Goal: Obtain resource: Download file/media

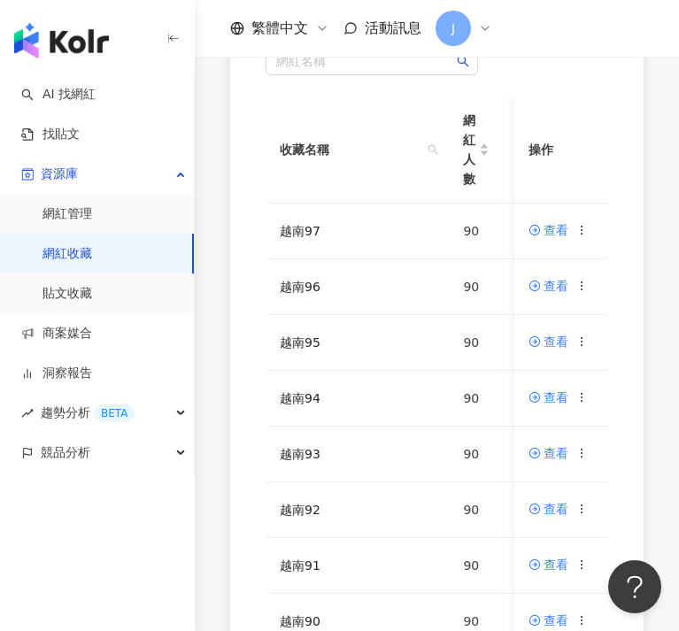
click at [243, 468] on div "網紅名稱 收藏名稱 網紅人數 最後編輯時間 建立者 操作 越南97 90 [DATE] 12:39 [PERSON_NAME] 查看 越南96 90 [DAT…" at bounding box center [436, 433] width 413 height 842
click at [589, 398] on icon at bounding box center [582, 397] width 12 height 12
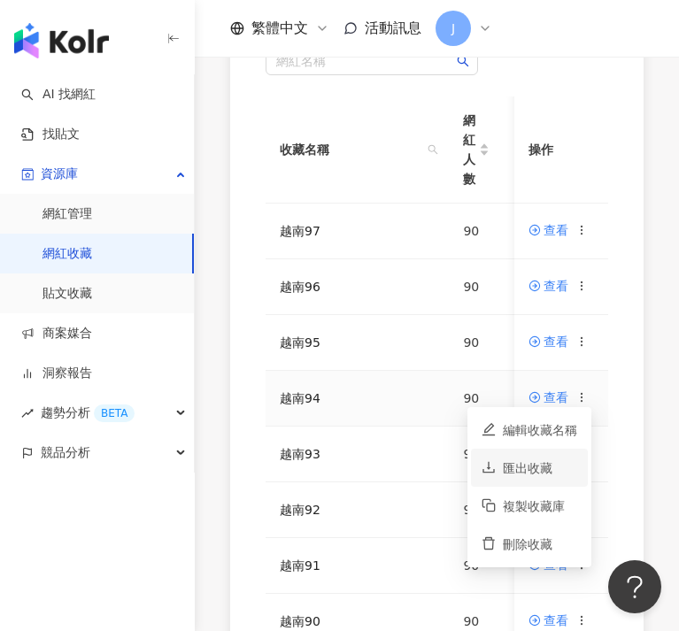
click at [537, 472] on div "匯出收藏" at bounding box center [540, 468] width 74 height 19
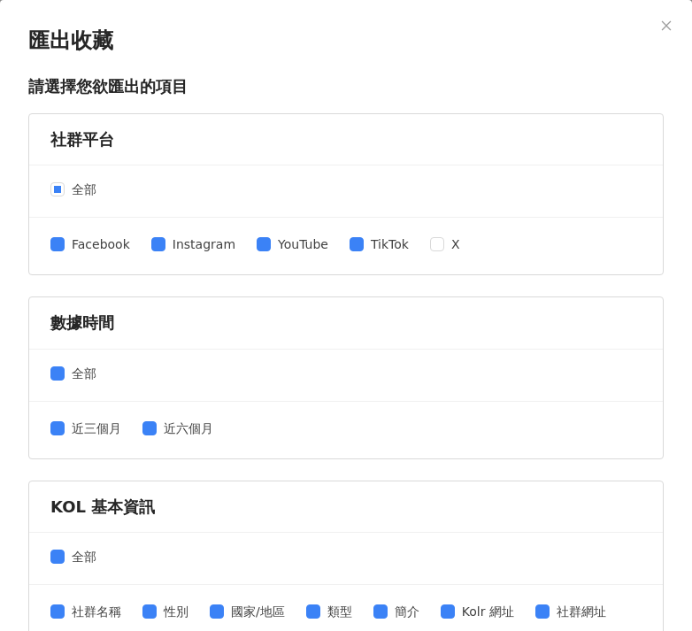
scroll to position [507, 0]
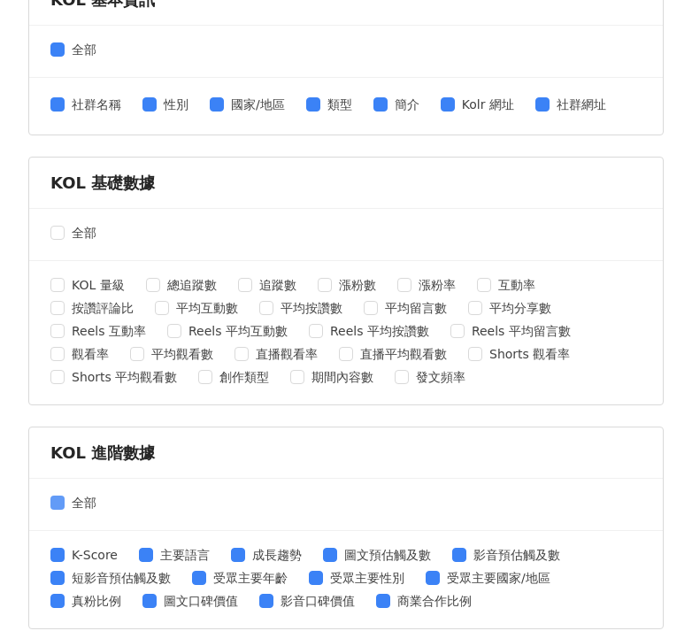
click at [69, 507] on span "全部" at bounding box center [84, 502] width 39 height 19
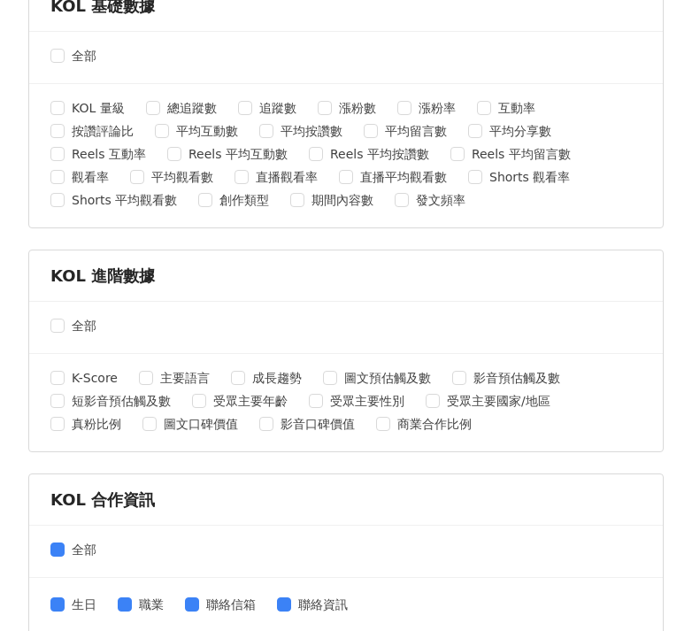
scroll to position [766, 0]
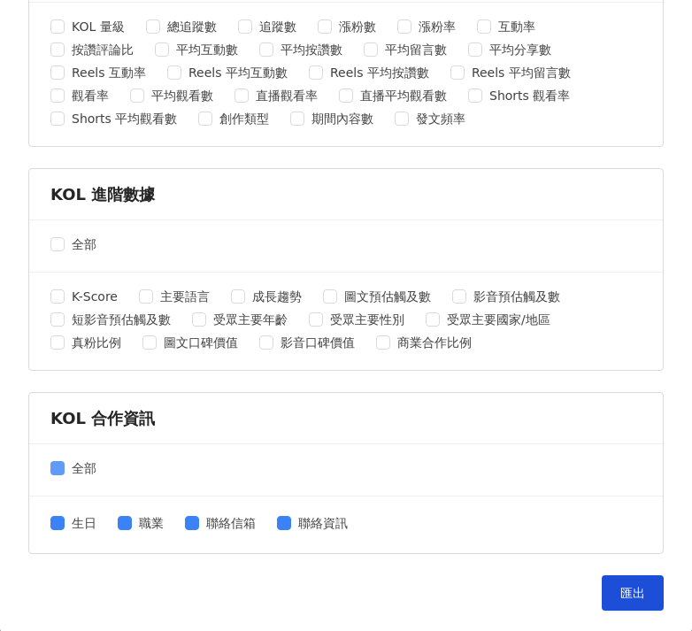
click at [60, 475] on label "全部" at bounding box center [76, 468] width 53 height 19
click at [607, 605] on button "匯出" at bounding box center [633, 593] width 62 height 35
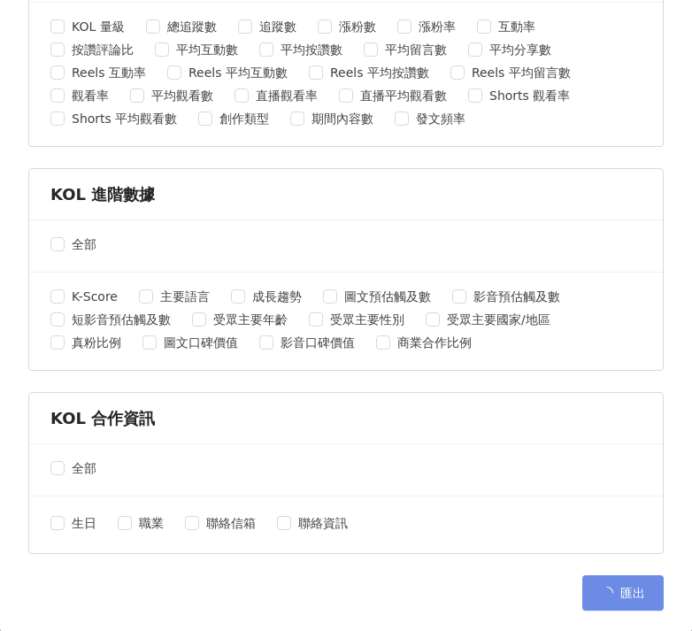
scroll to position [0, 0]
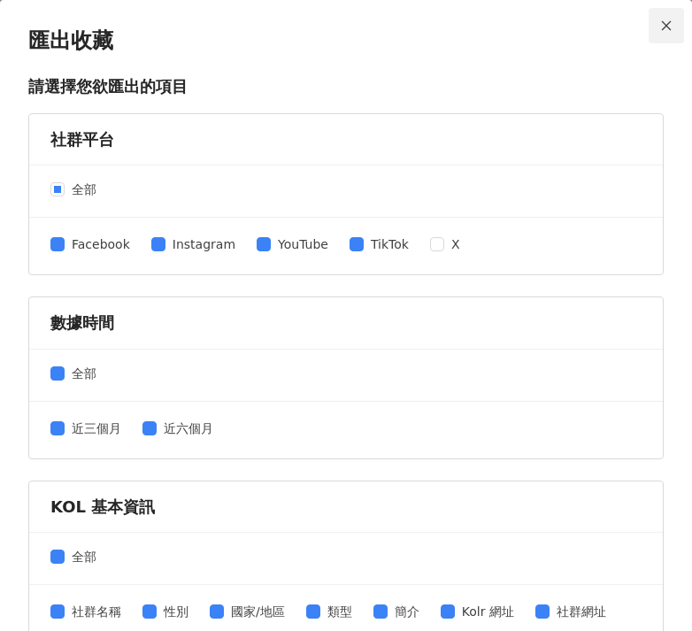
click at [661, 27] on icon "close" at bounding box center [667, 25] width 12 height 12
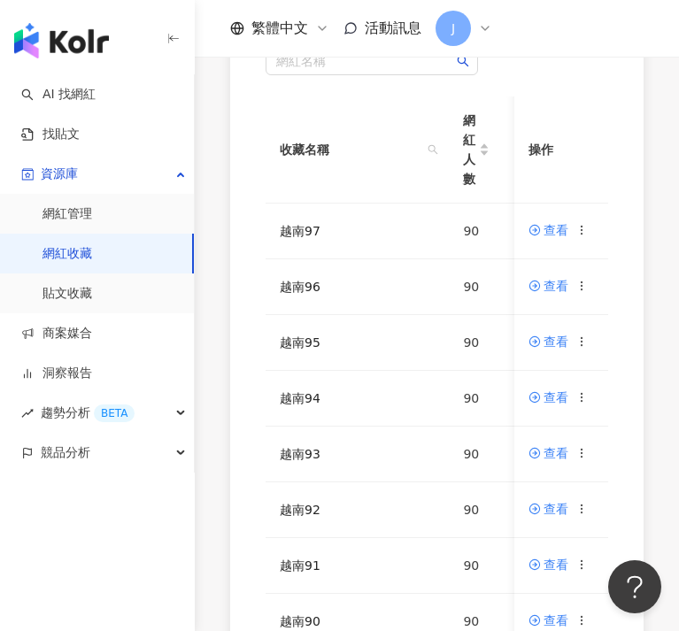
click at [213, 378] on div "網紅名稱 收藏名稱 網紅人數 最後編輯時間 建立者 操作 越南97 90 [DATE] 12:39 [PERSON_NAME] 查看 越南96 90 [DAT…" at bounding box center [437, 433] width 484 height 842
click at [584, 344] on icon at bounding box center [582, 342] width 12 height 12
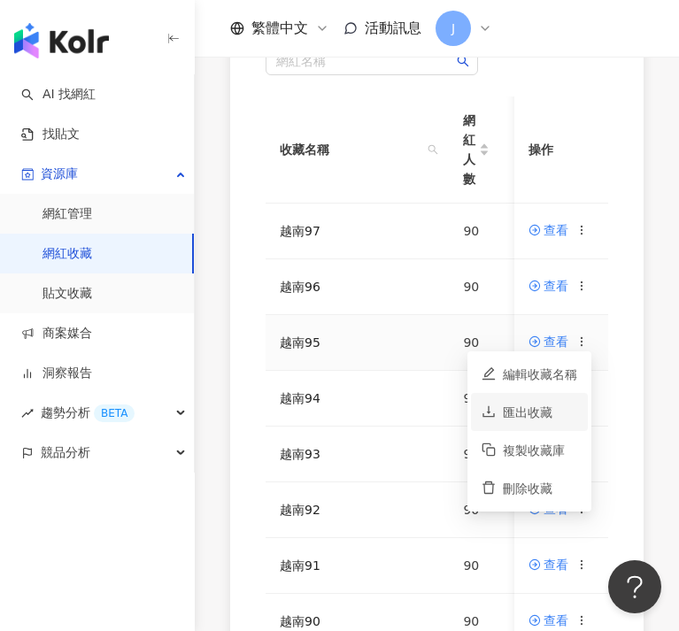
click at [539, 406] on div "匯出收藏" at bounding box center [540, 412] width 74 height 19
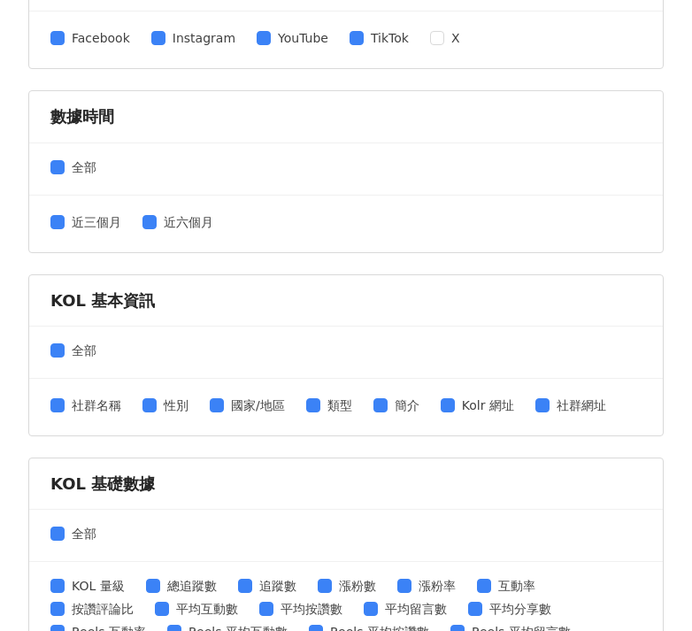
scroll to position [288, 0]
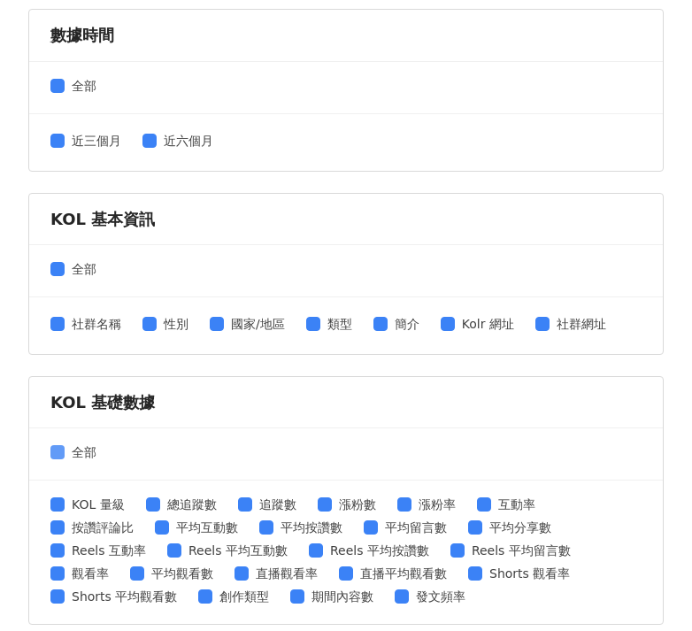
click at [67, 449] on span "全部" at bounding box center [84, 452] width 39 height 19
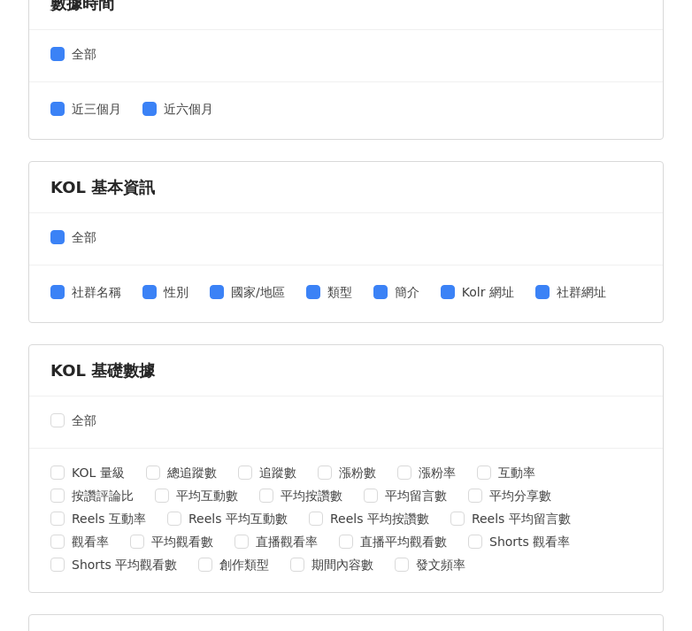
scroll to position [560, 0]
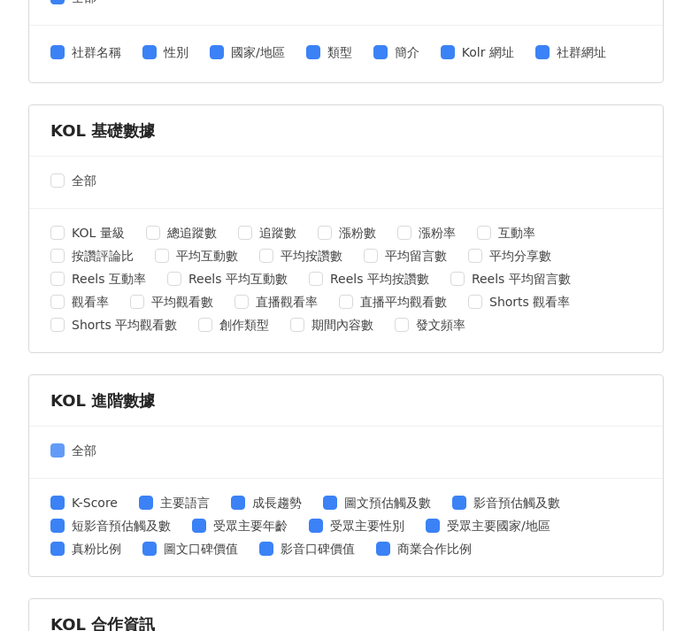
click at [66, 453] on span "全部" at bounding box center [84, 450] width 39 height 19
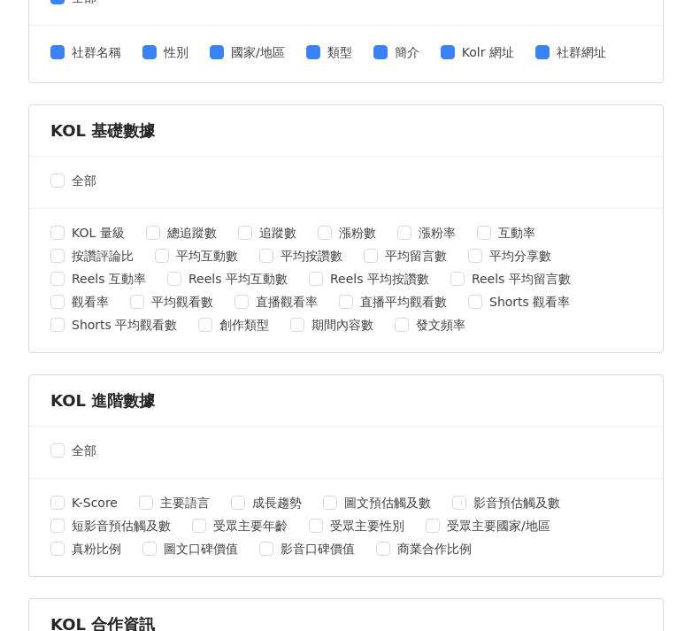
scroll to position [712, 0]
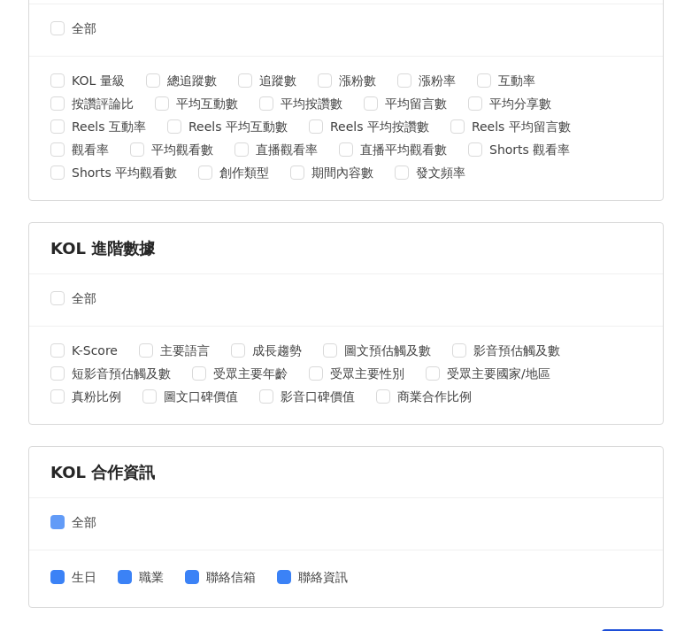
click at [63, 516] on span at bounding box center [57, 522] width 14 height 14
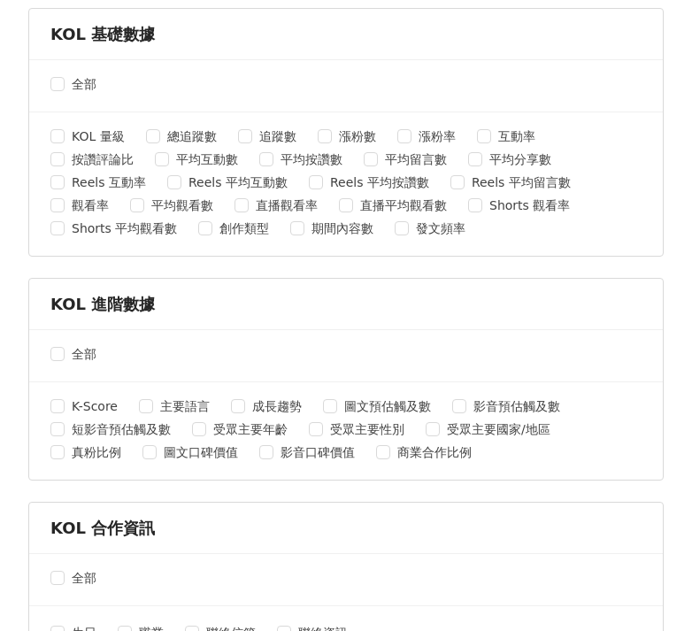
scroll to position [766, 0]
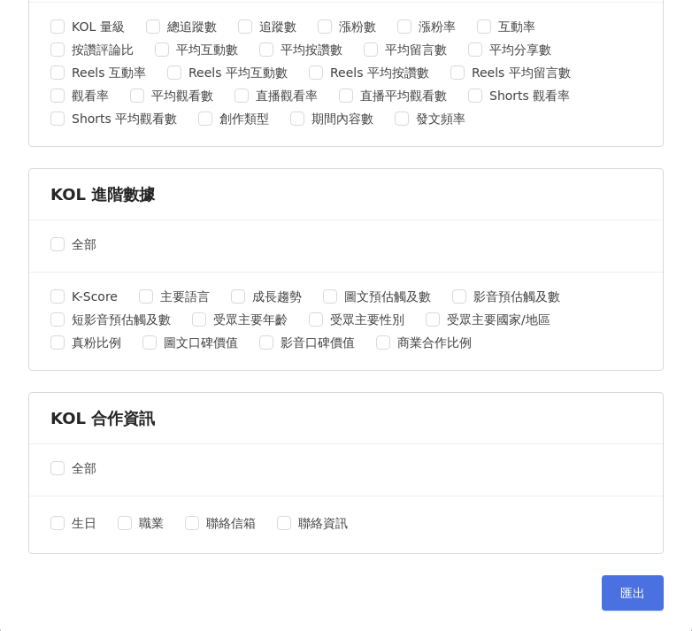
click at [622, 590] on span "匯出" at bounding box center [633, 593] width 25 height 14
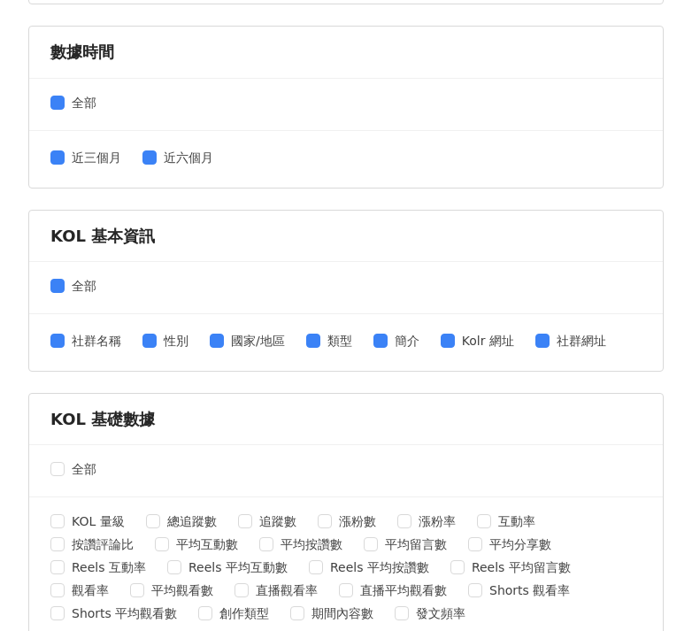
scroll to position [0, 0]
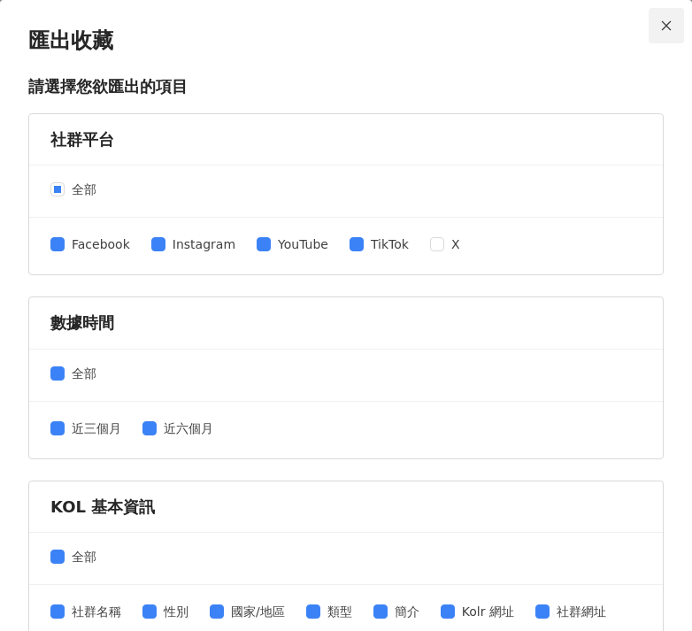
click at [662, 26] on icon "close" at bounding box center [667, 25] width 10 height 10
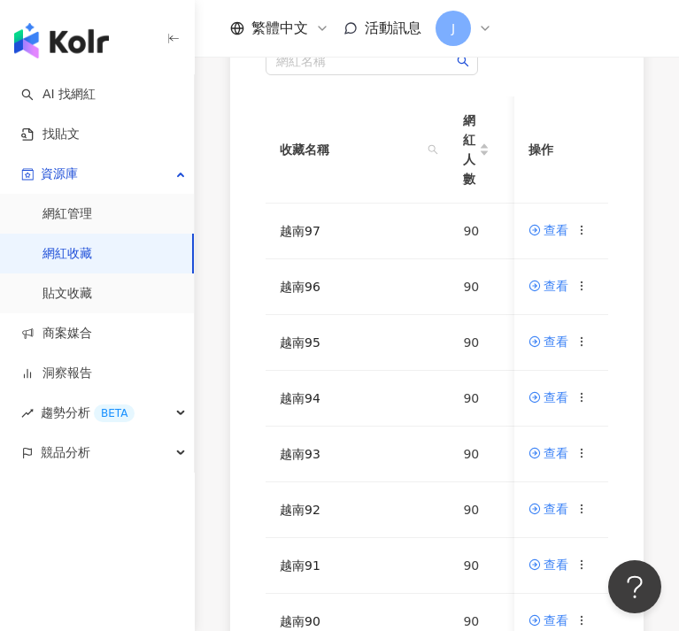
click at [223, 481] on div "網紅名稱 收藏名稱 網紅人數 最後編輯時間 建立者 操作 越南97 90 [DATE] 12:39 [PERSON_NAME] 查看 越南96 90 [DAT…" at bounding box center [437, 433] width 484 height 842
click at [179, 514] on div "AI 找網紅 找貼文 資源庫 網紅管理 網紅收藏 貼文收藏 商案媒合 洞察報告 趨勢分析 BETA 競品分析" at bounding box center [97, 352] width 195 height 557
click at [583, 286] on circle at bounding box center [582, 285] width 1 height 1
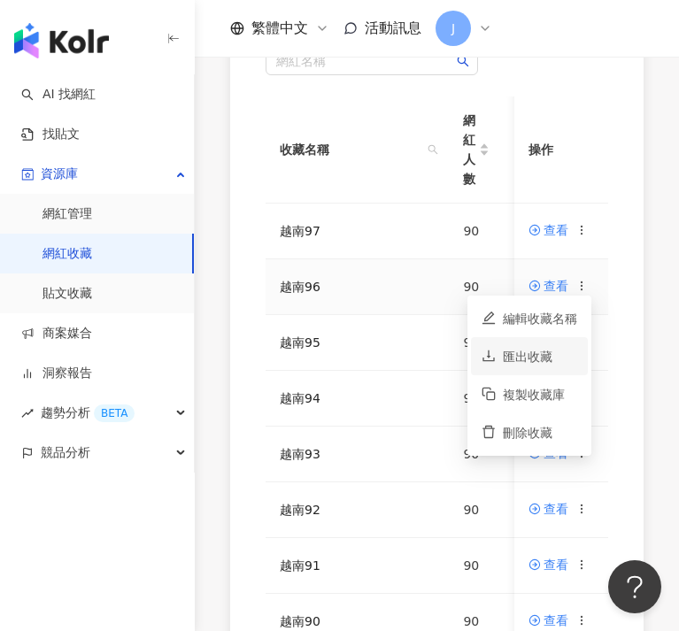
click at [555, 352] on div "匯出收藏" at bounding box center [540, 356] width 74 height 19
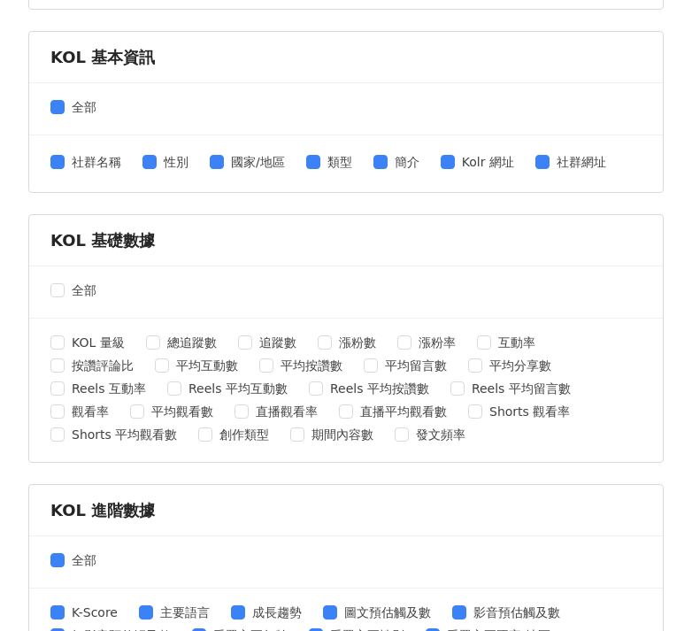
scroll to position [508, 0]
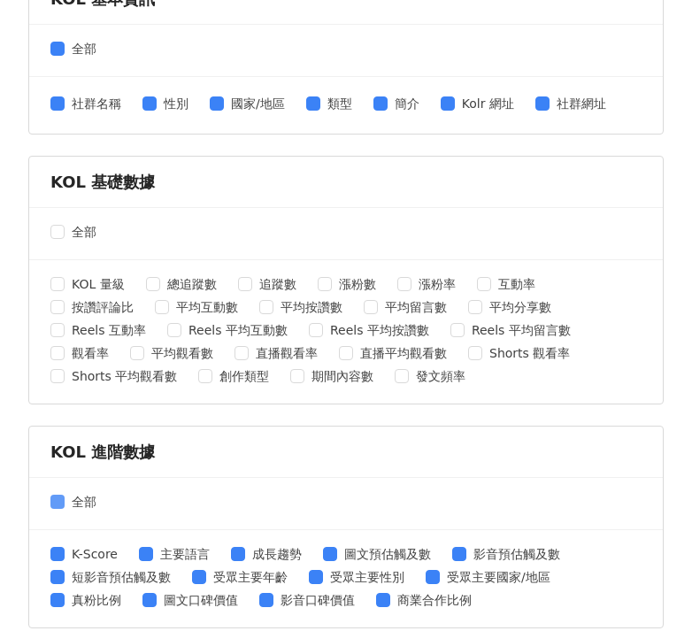
click at [66, 498] on span "全部" at bounding box center [84, 501] width 39 height 19
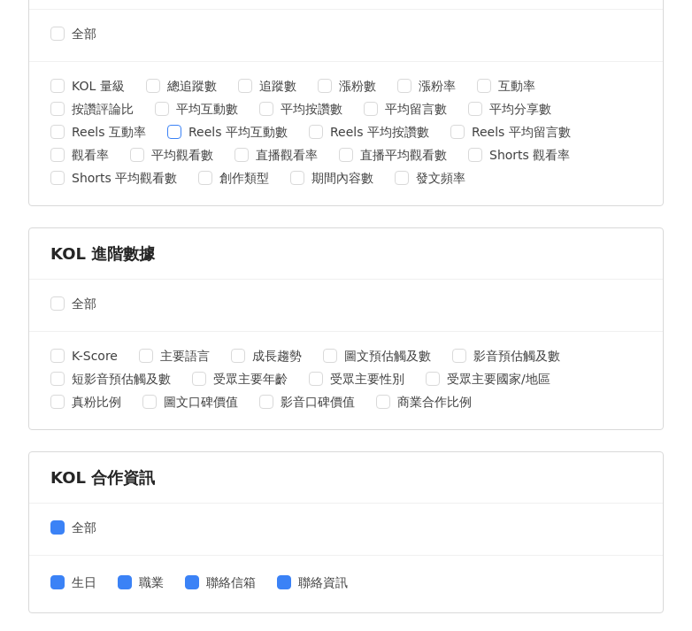
scroll to position [766, 0]
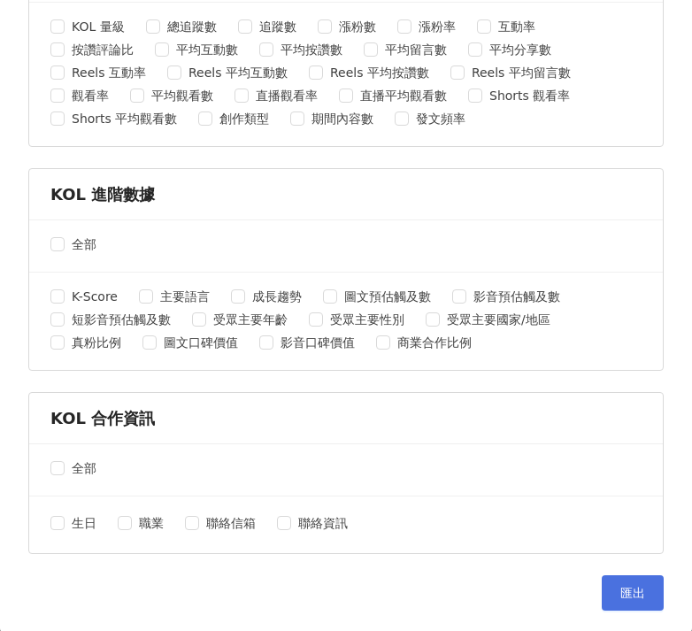
click at [621, 588] on span "匯出" at bounding box center [633, 593] width 25 height 14
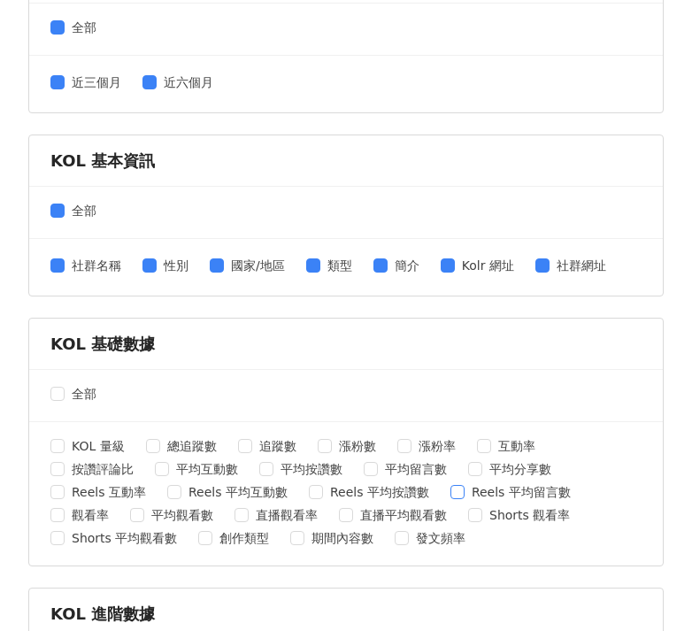
scroll to position [0, 0]
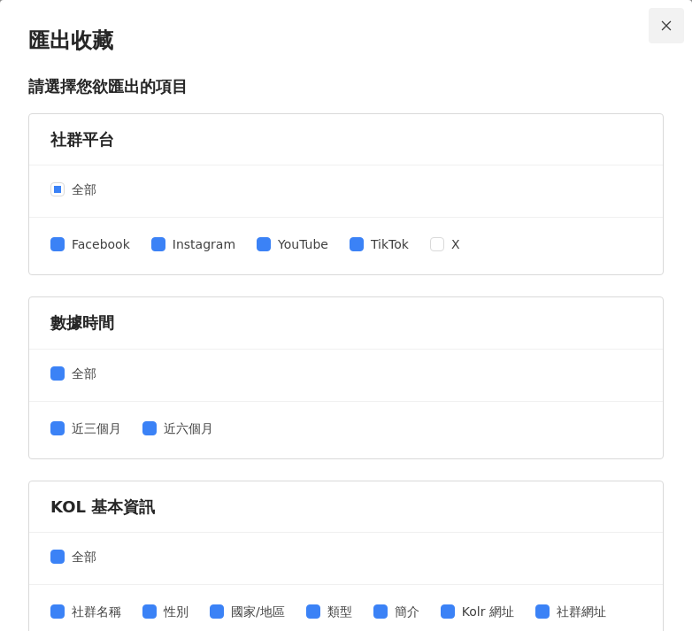
click at [661, 25] on icon "close" at bounding box center [667, 25] width 12 height 12
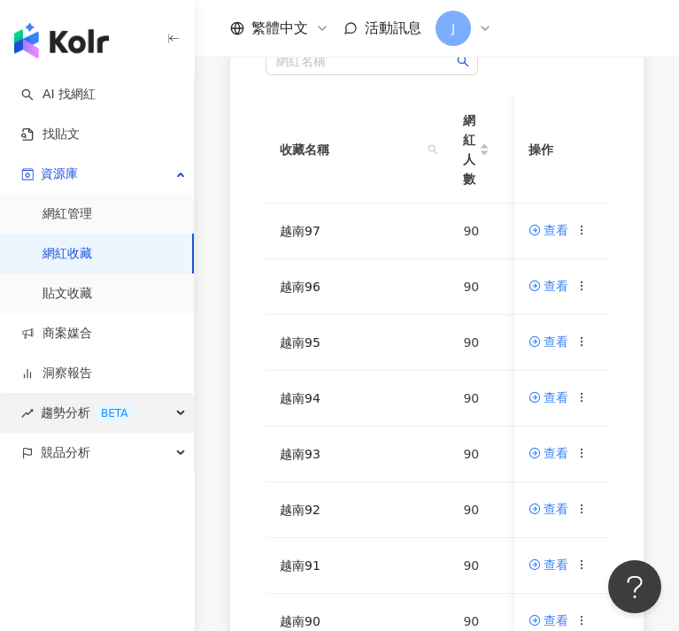
click at [191, 413] on div "趨勢分析 BETA" at bounding box center [97, 413] width 194 height 40
click at [183, 413] on div "趨勢分析 BETA" at bounding box center [97, 413] width 194 height 40
click at [589, 233] on icon at bounding box center [582, 230] width 12 height 12
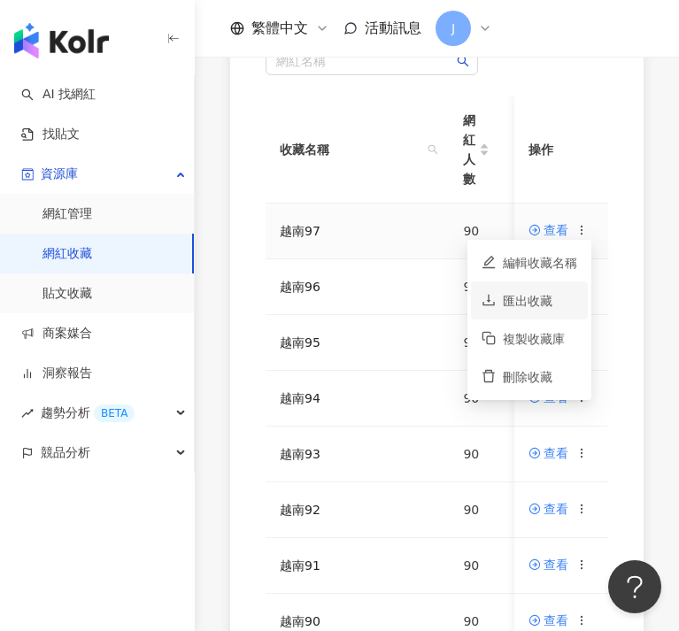
click at [538, 298] on div "匯出收藏" at bounding box center [540, 300] width 74 height 19
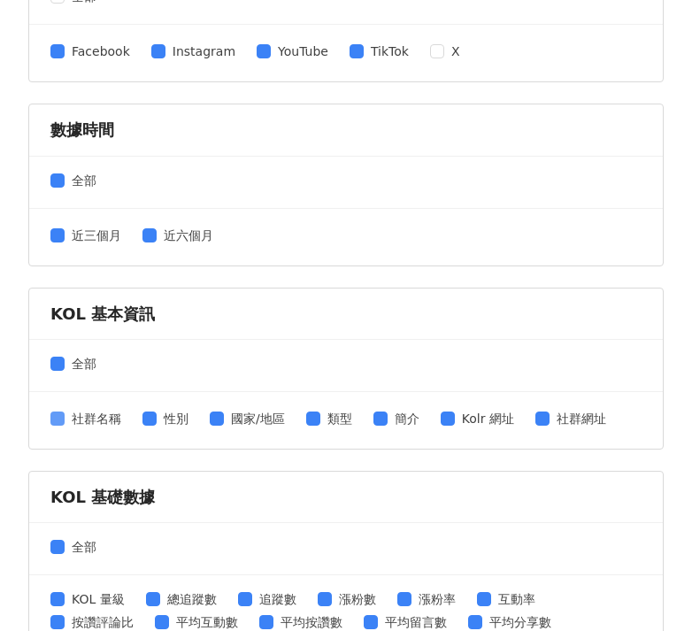
scroll to position [381, 0]
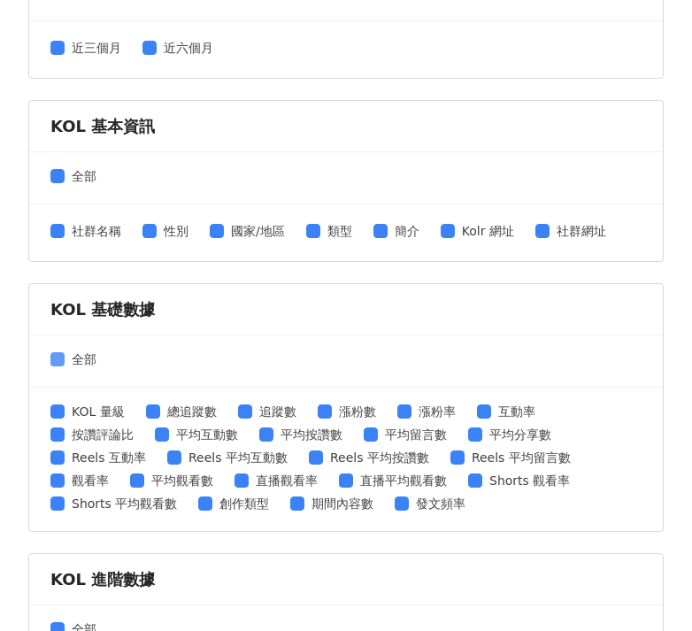
click at [66, 361] on span "全部" at bounding box center [84, 359] width 39 height 19
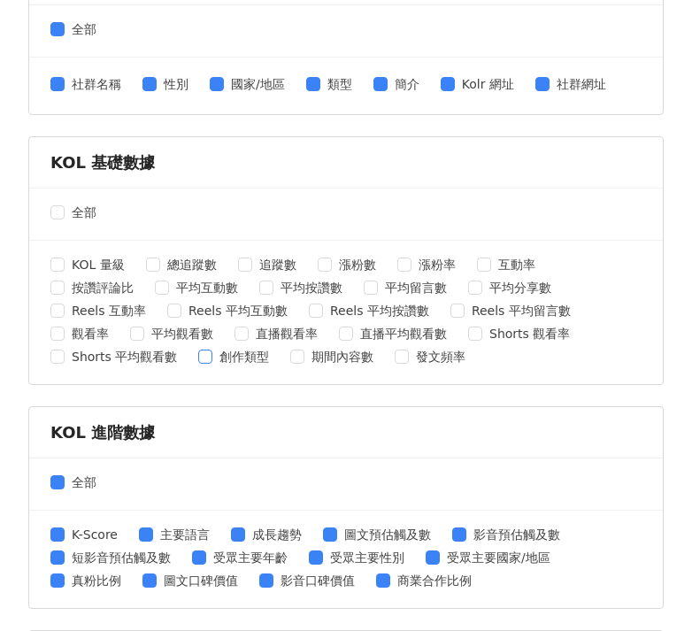
scroll to position [655, 0]
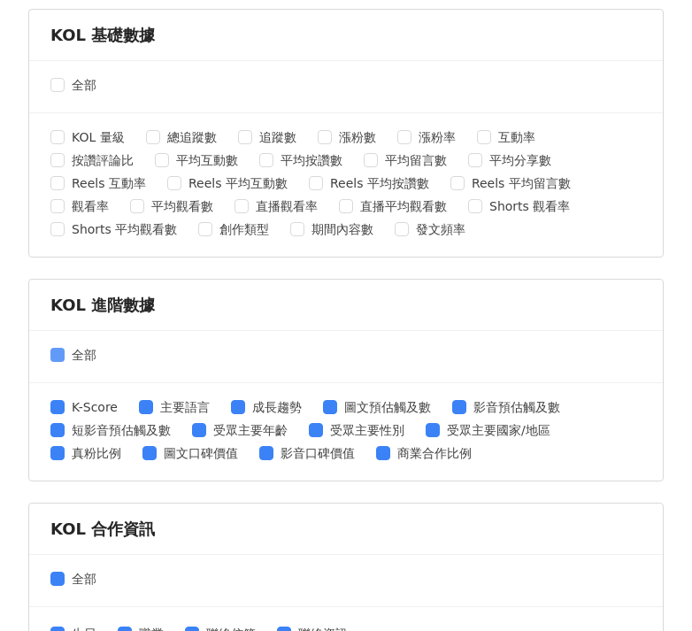
click at [69, 352] on span "全部" at bounding box center [84, 354] width 39 height 19
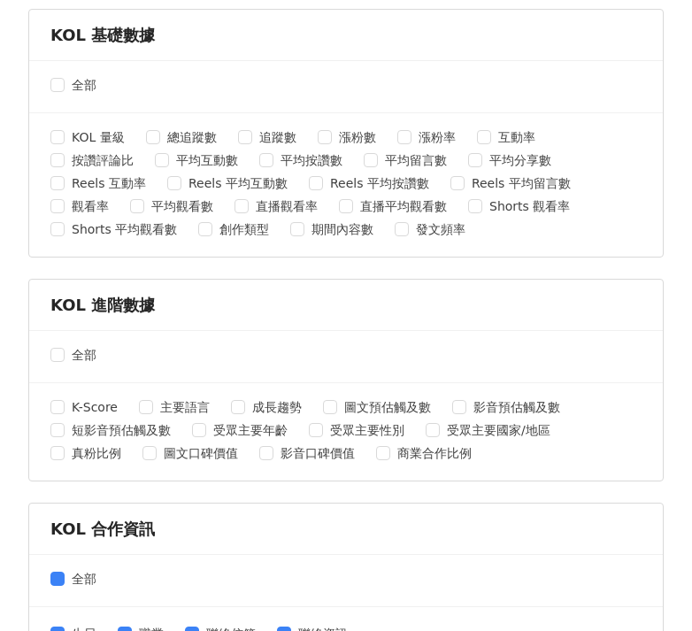
scroll to position [766, 0]
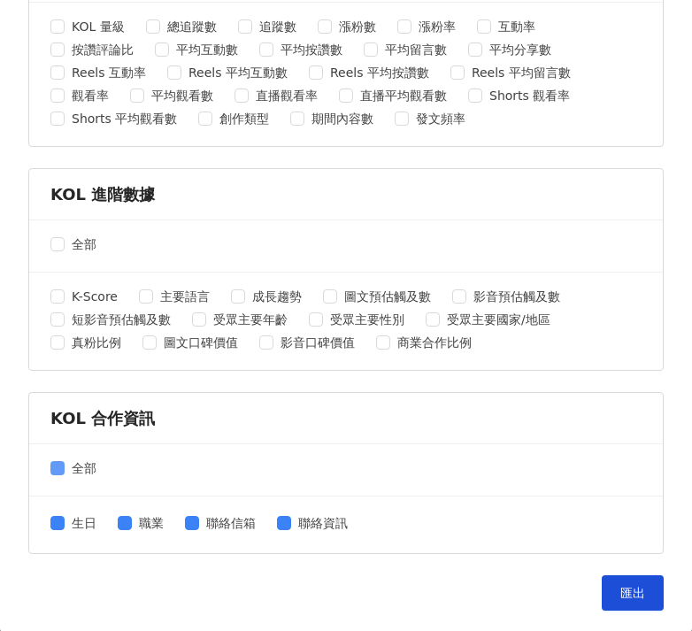
click at [73, 466] on span "全部" at bounding box center [84, 468] width 39 height 19
click at [602, 579] on button "匯出" at bounding box center [633, 593] width 62 height 35
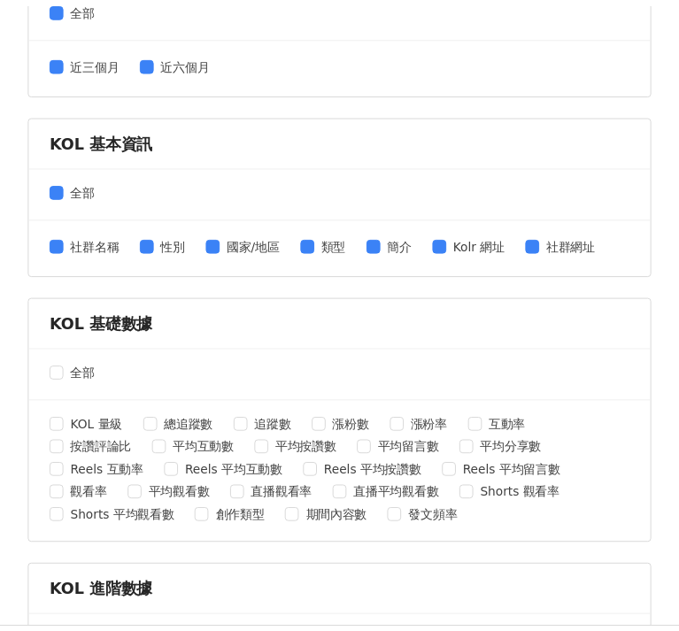
scroll to position [0, 0]
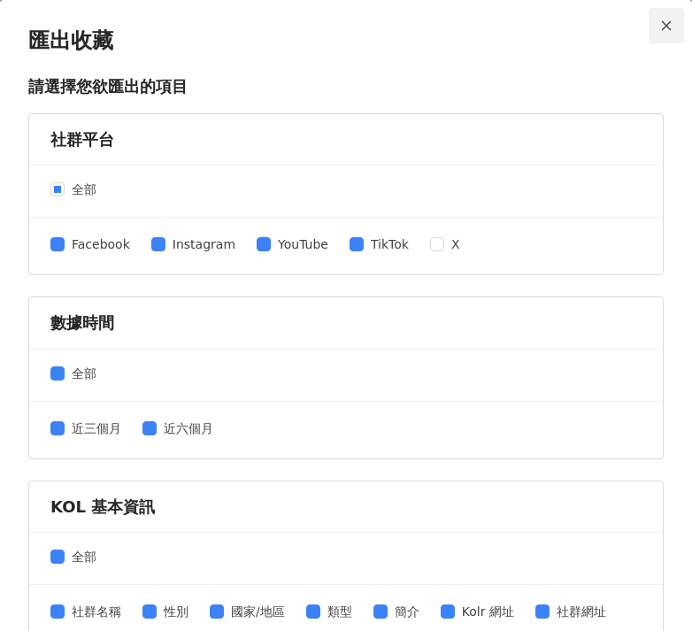
click at [662, 24] on icon "close" at bounding box center [667, 25] width 10 height 10
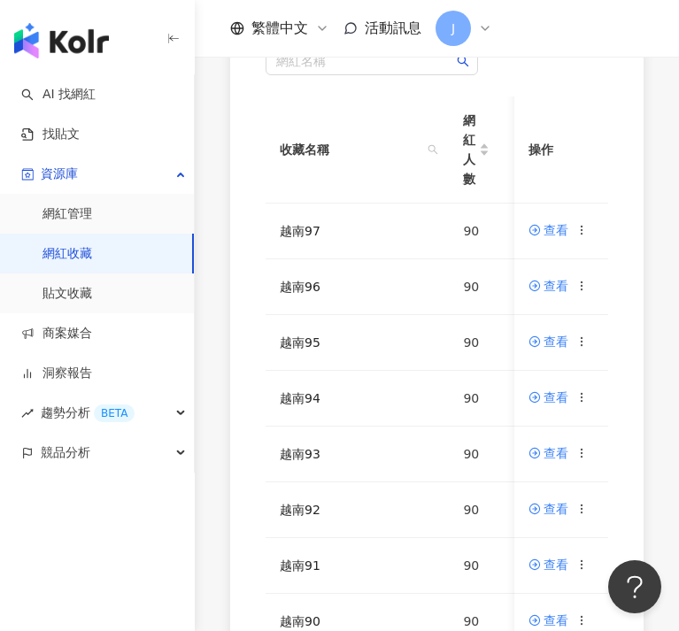
click at [238, 445] on div "網紅名稱 收藏名稱 網紅人數 最後編輯時間 建立者 操作 越南97 90 [DATE] 12:39 [PERSON_NAME] 查看 越南96 90 [DAT…" at bounding box center [436, 433] width 413 height 842
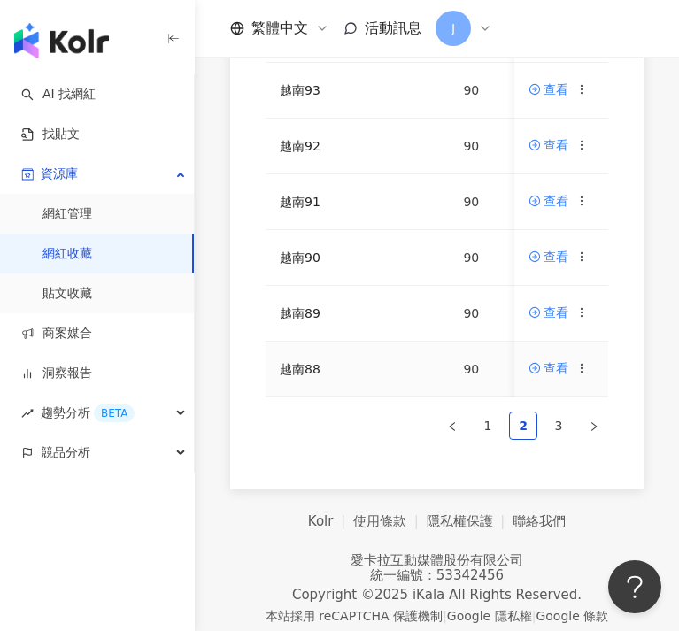
scroll to position [582, 0]
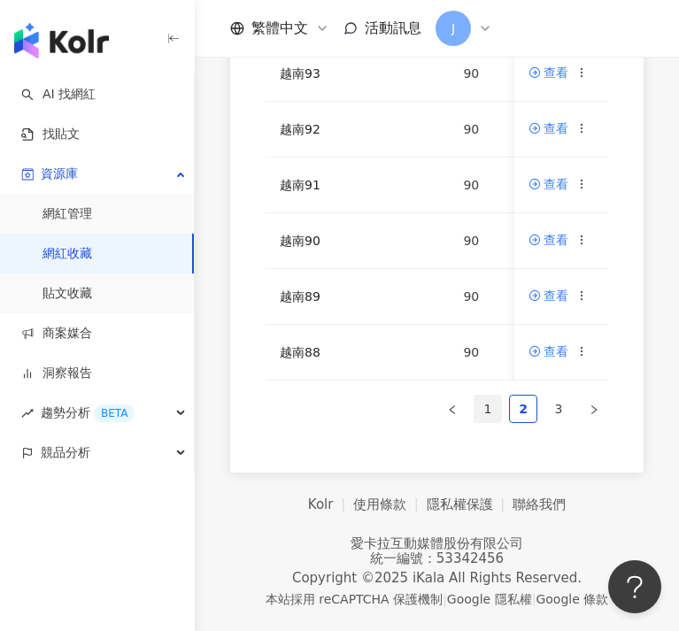
click at [496, 412] on link "1" at bounding box center [488, 409] width 27 height 27
click at [583, 347] on circle at bounding box center [582, 347] width 1 height 1
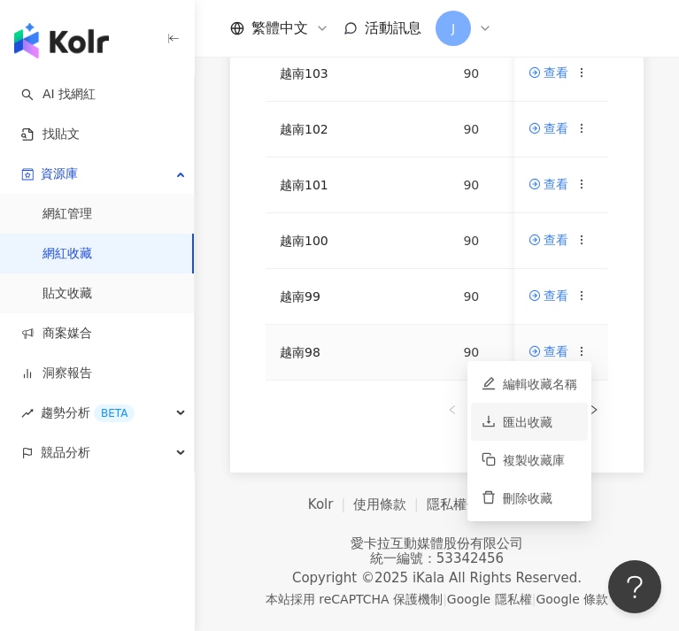
click at [527, 413] on div "匯出收藏" at bounding box center [540, 422] width 74 height 19
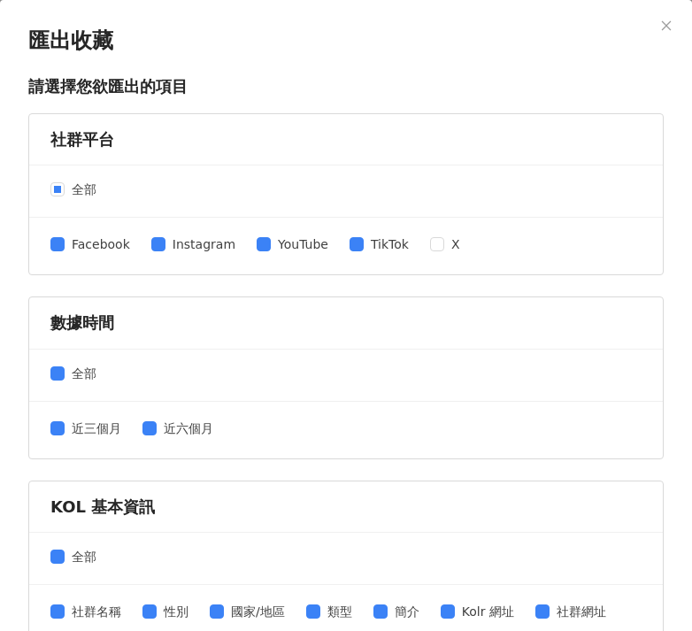
scroll to position [434, 0]
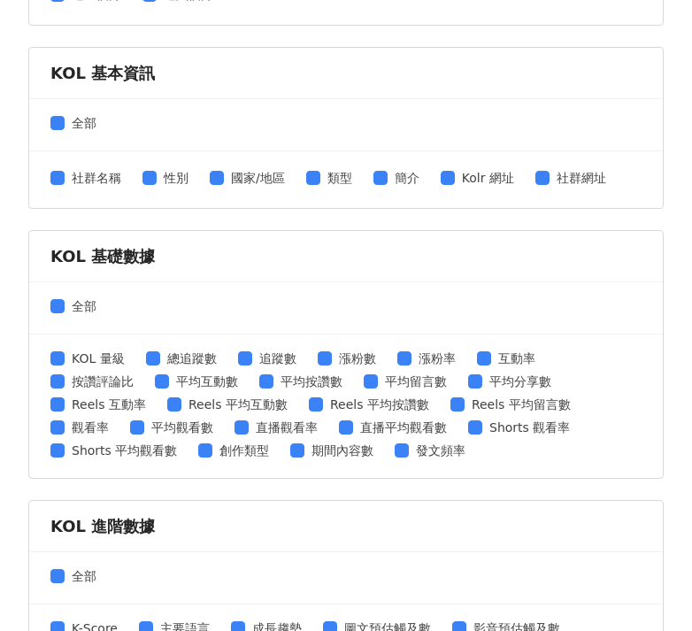
click at [50, 299] on div "全部" at bounding box center [346, 308] width 634 height 52
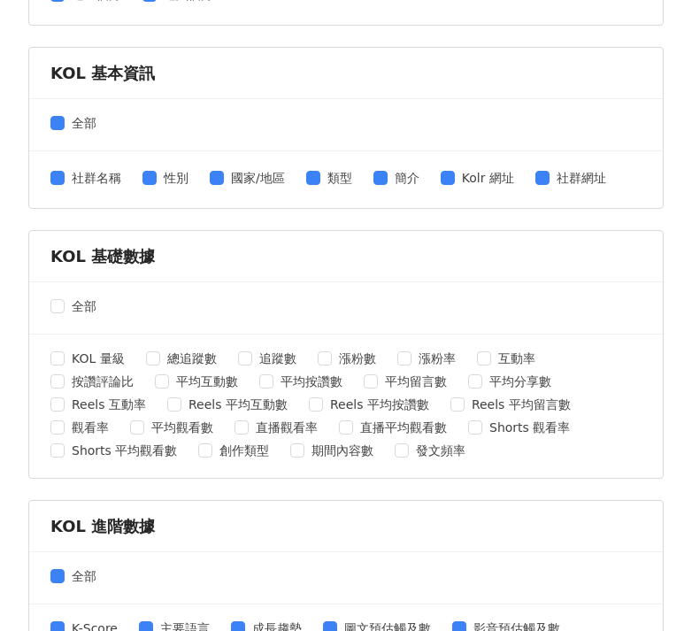
scroll to position [622, 0]
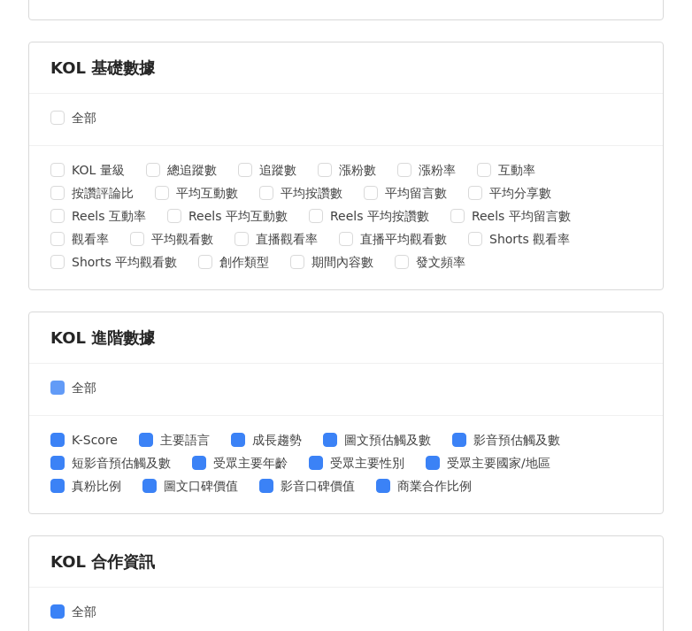
click at [56, 390] on span at bounding box center [57, 388] width 14 height 14
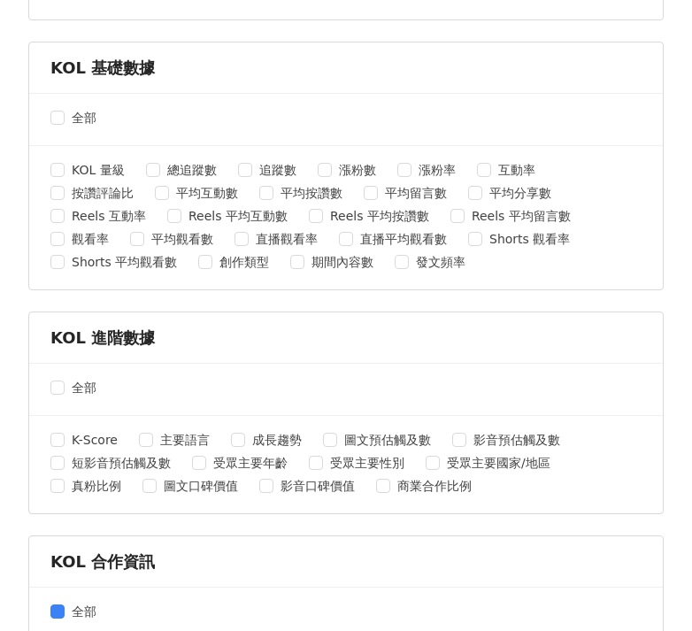
scroll to position [766, 0]
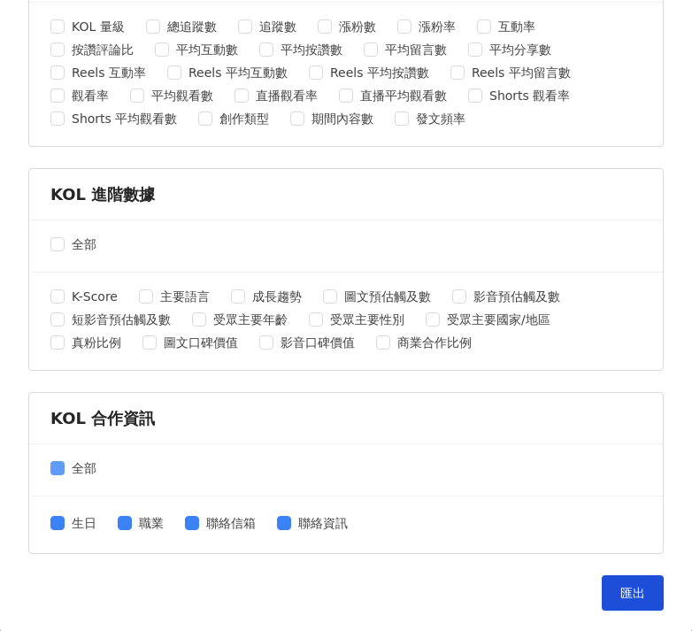
click at [63, 464] on span at bounding box center [57, 468] width 14 height 14
click at [605, 583] on button "匯出" at bounding box center [633, 593] width 62 height 35
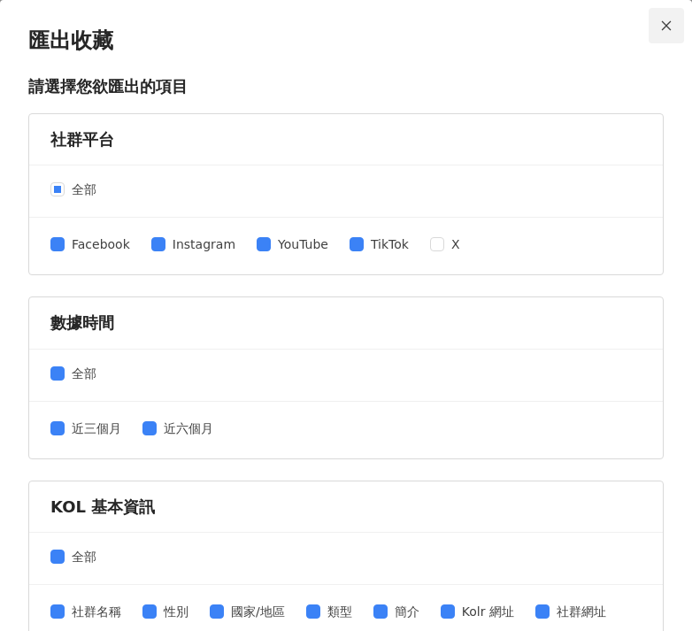
click at [662, 27] on icon "close" at bounding box center [667, 25] width 10 height 10
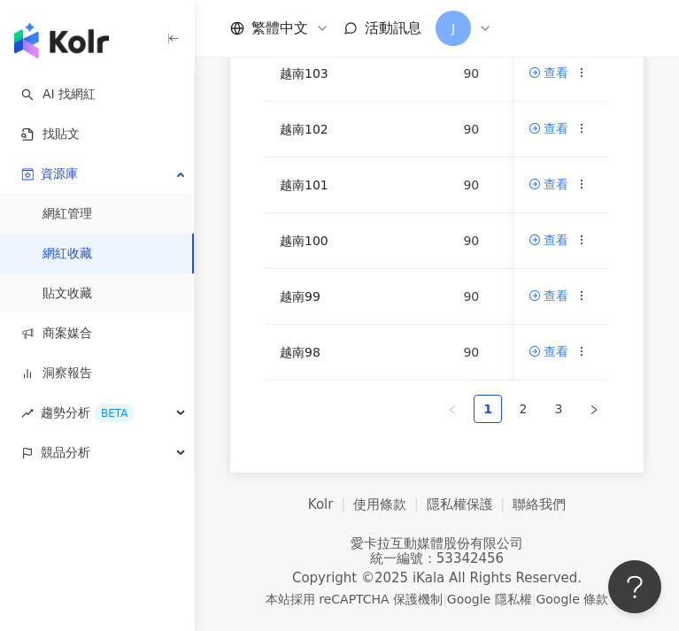
click at [314, 444] on div "網紅名稱 收藏名稱 網紅人數 最後編輯時間 建立者 操作 越南107 90 [DATE] 14:14 [PERSON_NAME] 查看 越南106 90 [D…" at bounding box center [436, 52] width 413 height 842
click at [582, 290] on icon at bounding box center [582, 296] width 12 height 12
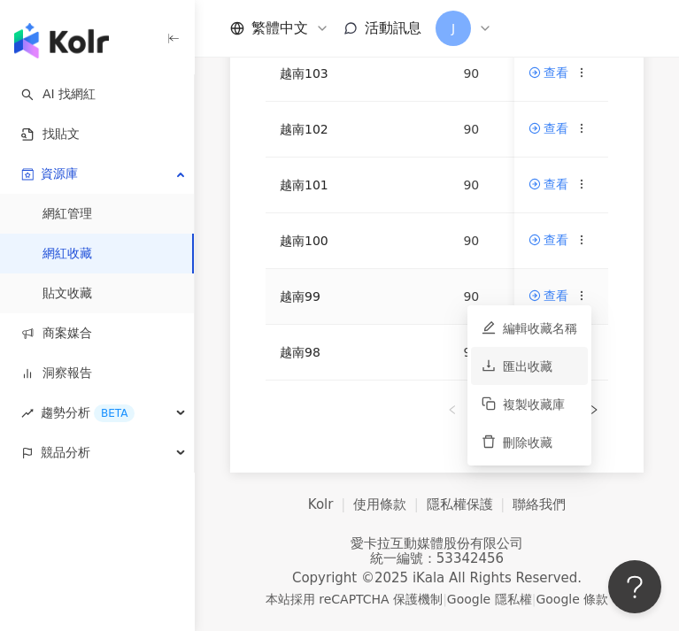
click at [537, 357] on div "匯出收藏" at bounding box center [540, 366] width 74 height 19
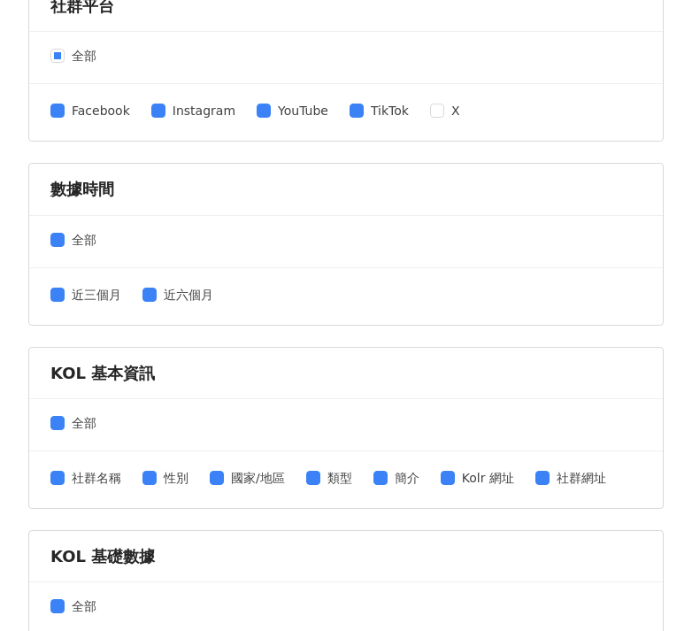
scroll to position [413, 0]
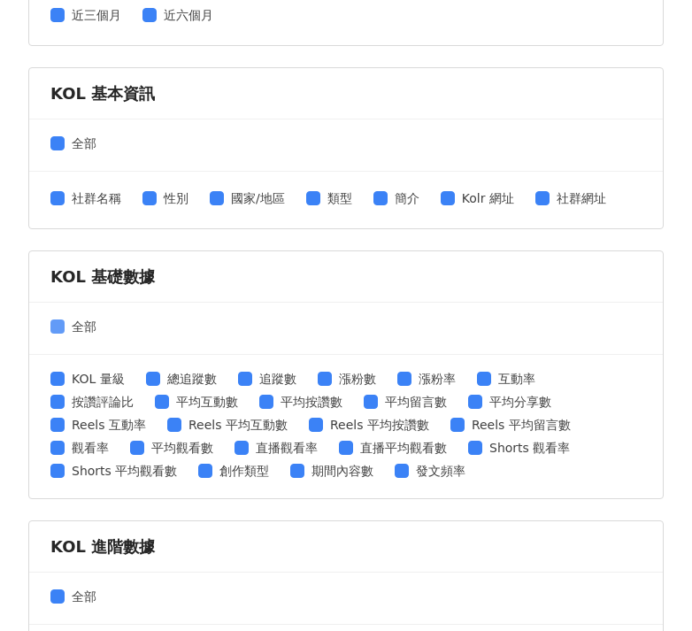
click at [66, 324] on span "全部" at bounding box center [84, 326] width 39 height 19
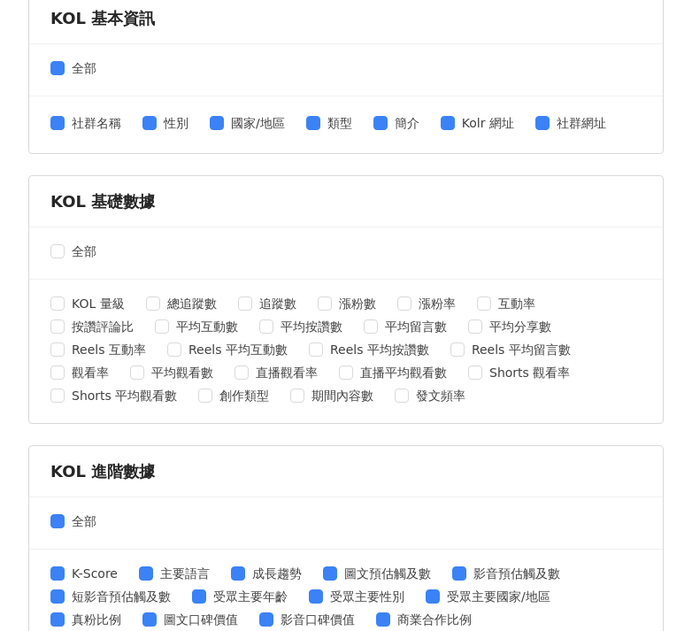
scroll to position [584, 0]
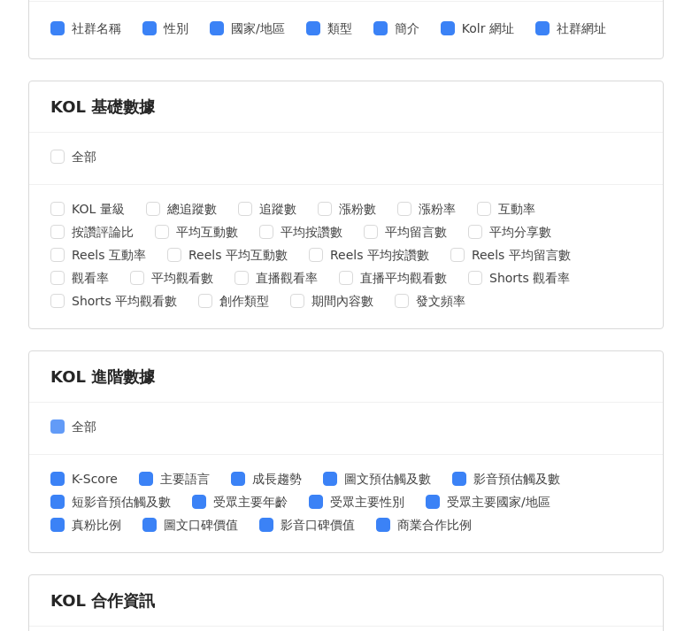
click at [72, 425] on span "全部" at bounding box center [84, 426] width 39 height 19
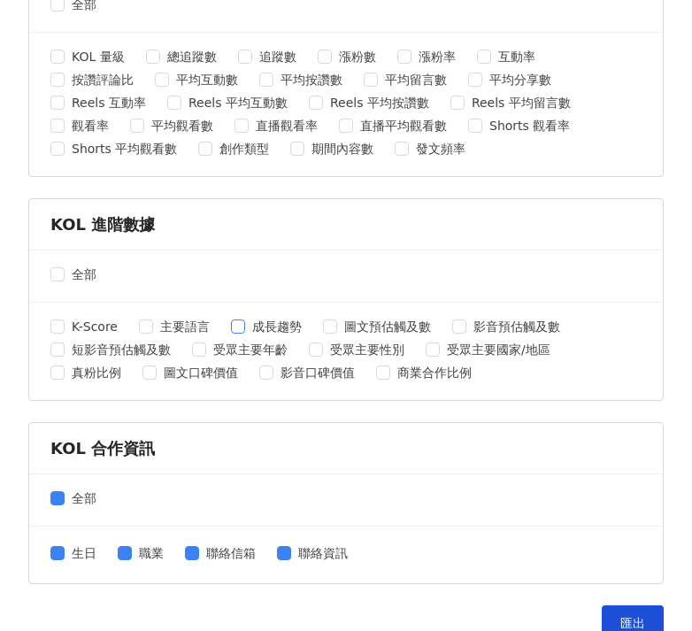
scroll to position [766, 0]
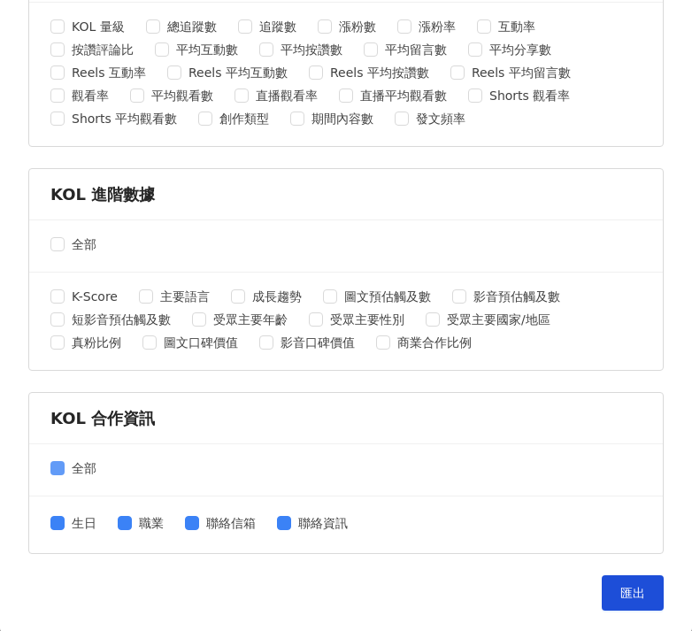
click at [77, 466] on span "全部" at bounding box center [84, 468] width 39 height 19
click at [627, 593] on span "匯出" at bounding box center [633, 593] width 25 height 14
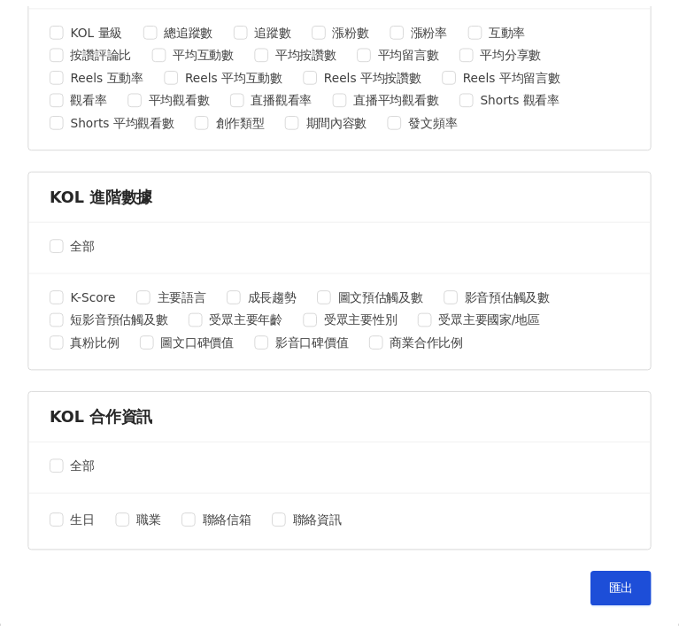
scroll to position [0, 0]
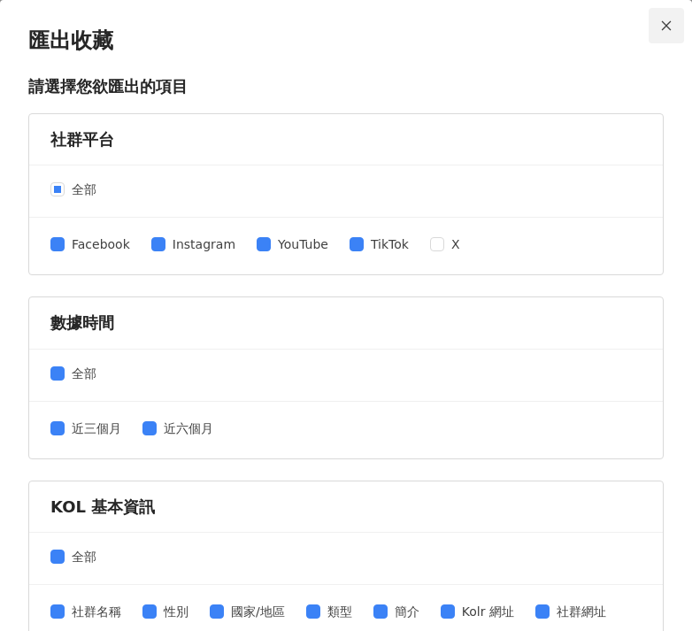
click at [661, 27] on icon "close" at bounding box center [667, 25] width 12 height 12
